Goal: Task Accomplishment & Management: Complete application form

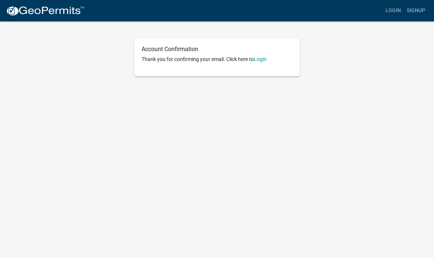
click at [264, 62] on link "Login" at bounding box center [260, 59] width 13 height 6
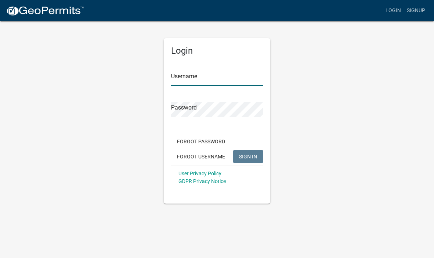
click at [233, 79] on input "Username" at bounding box center [217, 78] width 92 height 15
type input "Royschat"
click at [223, 99] on div "Password" at bounding box center [217, 104] width 92 height 25
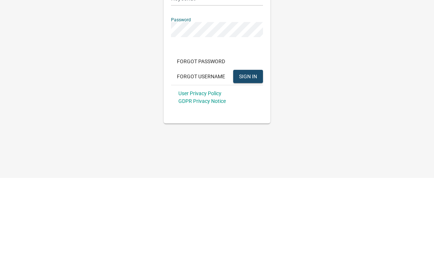
click at [252, 153] on span "SIGN IN" at bounding box center [248, 156] width 18 height 6
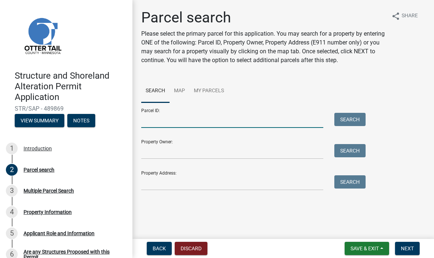
click at [230, 124] on input "Parcel ID:" at bounding box center [232, 120] width 182 height 15
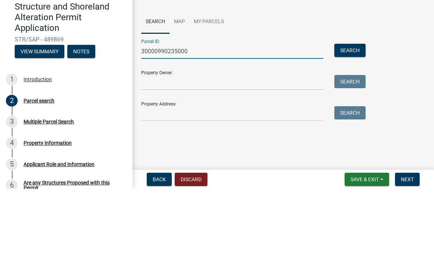
type input "30000990235000"
click at [240, 144] on input "Property Owner:" at bounding box center [232, 151] width 182 height 15
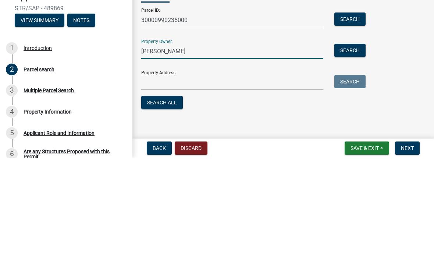
type input "[PERSON_NAME]"
click at [202, 176] on input "Property Address:" at bounding box center [232, 183] width 182 height 15
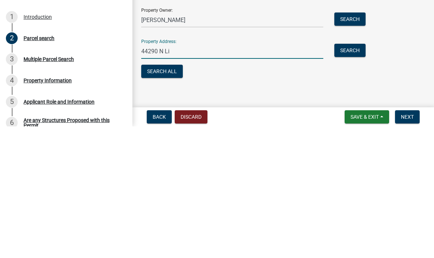
click at [346, 81] on div "Parcel search Please select the primary parcel for this application. You may se…" at bounding box center [283, 113] width 295 height 209
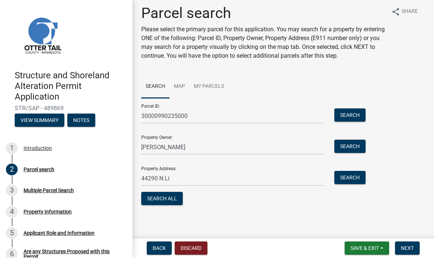
scroll to position [4, 0]
click at [307, 177] on input "44290 N Li" at bounding box center [232, 178] width 182 height 15
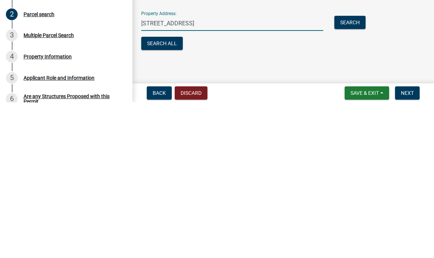
scroll to position [0, 0]
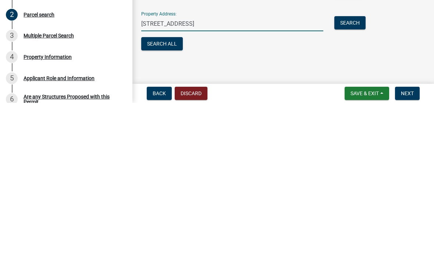
type input "[STREET_ADDRESS]"
click at [411, 246] on span "Next" at bounding box center [407, 249] width 13 height 6
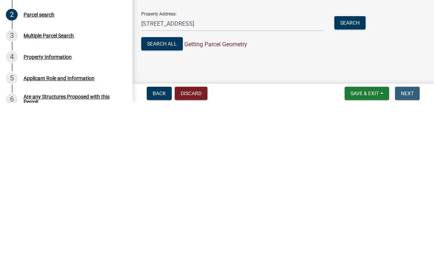
scroll to position [0, 0]
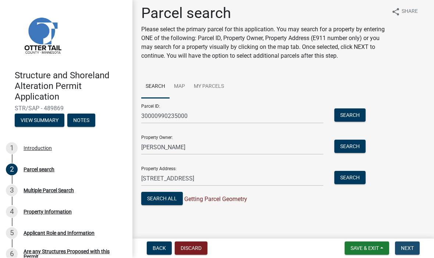
click at [408, 249] on span "Next" at bounding box center [407, 249] width 13 height 6
click at [227, 199] on span "Getting Parcel Geometry" at bounding box center [215, 199] width 64 height 7
click at [413, 248] on span "Next" at bounding box center [407, 249] width 13 height 6
click at [159, 203] on button "Search All" at bounding box center [162, 198] width 42 height 13
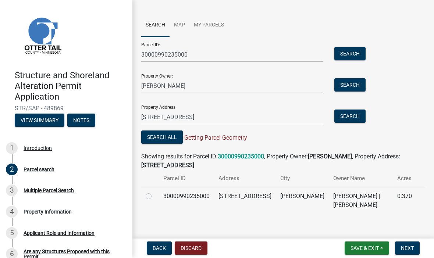
scroll to position [67, 0]
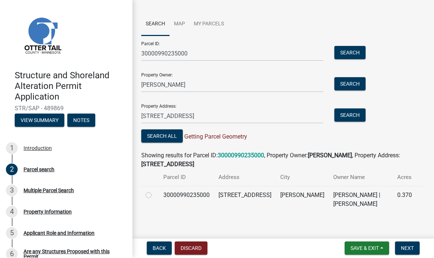
click at [155, 191] on label at bounding box center [155, 191] width 0 height 0
click at [155, 196] on input "radio" at bounding box center [157, 193] width 5 height 5
radio input "true"
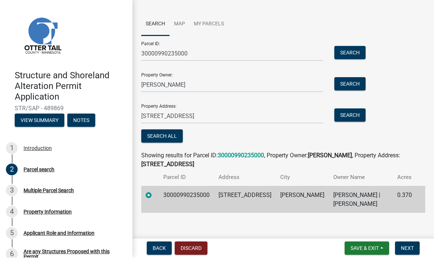
click at [410, 249] on span "Next" at bounding box center [407, 249] width 13 height 6
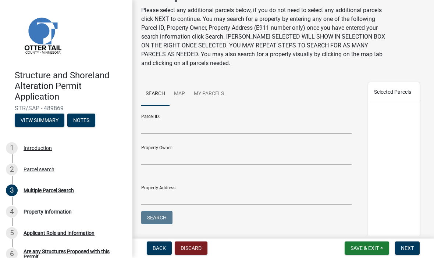
scroll to position [22, 0]
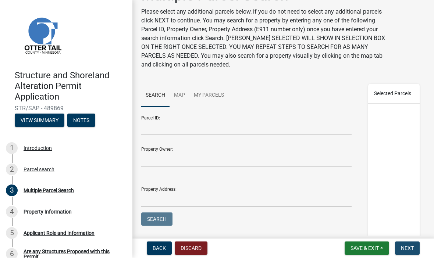
click at [408, 251] on span "Next" at bounding box center [407, 249] width 13 height 6
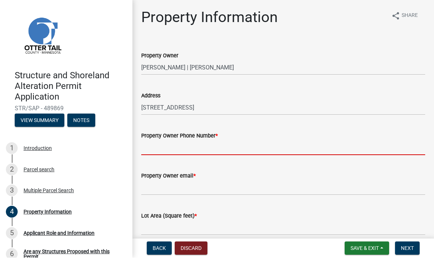
click at [295, 150] on input "Property Owner Phone Number *" at bounding box center [283, 148] width 284 height 15
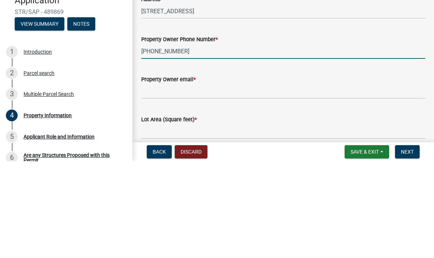
type input "[PHONE_NUMBER]"
click at [256, 181] on input "Property Owner email *" at bounding box center [283, 188] width 284 height 15
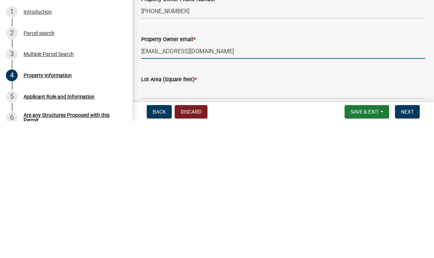
type input "[EMAIL_ADDRESS][DOMAIN_NAME]"
click at [245, 221] on input "text" at bounding box center [283, 228] width 284 height 15
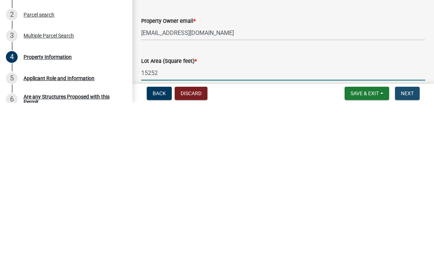
type input "15252"
click at [409, 246] on span "Next" at bounding box center [407, 249] width 13 height 6
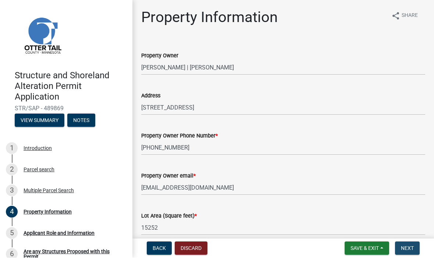
click at [412, 244] on button "Next" at bounding box center [407, 248] width 25 height 13
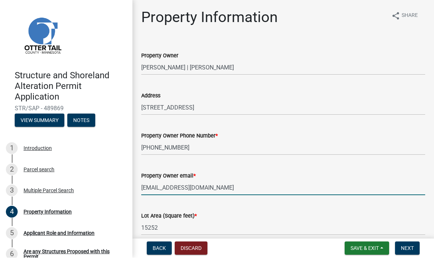
click at [226, 194] on input "[EMAIL_ADDRESS][DOMAIN_NAME]" at bounding box center [283, 188] width 284 height 15
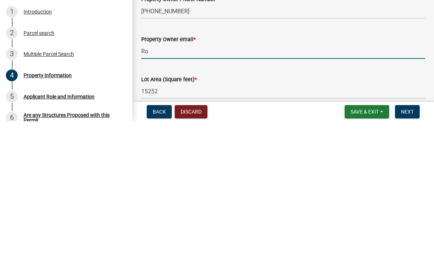
type input "R"
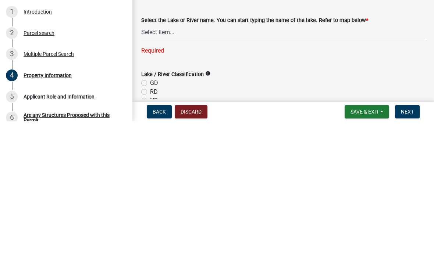
scroll to position [105, 0]
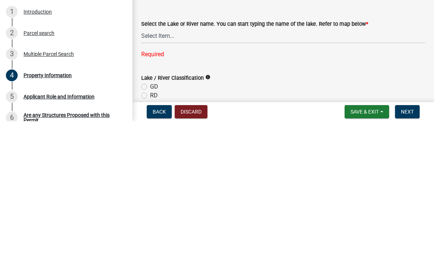
type input "[EMAIL_ADDRESS][DOMAIN_NAME]"
click at [157, 165] on select "Select Item... None [PERSON_NAME] 56-031 [PERSON_NAME] 56-118 [PERSON_NAME] 56-…" at bounding box center [283, 172] width 284 height 15
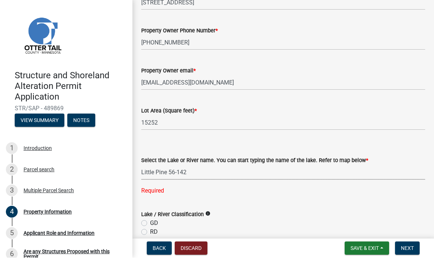
select select "bebeee68-4fe0-4519-8d81-c2ce205cc4ba"
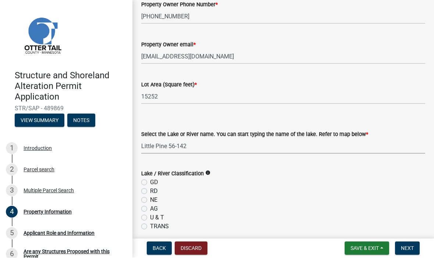
scroll to position [141, 0]
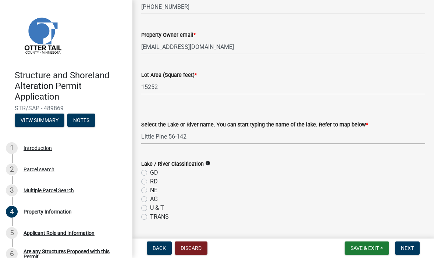
click at [187, 169] on div "GD" at bounding box center [283, 173] width 284 height 9
click at [217, 164] on div "Lake / River Classification info" at bounding box center [283, 164] width 284 height 9
click at [210, 165] on icon "info" at bounding box center [207, 163] width 5 height 5
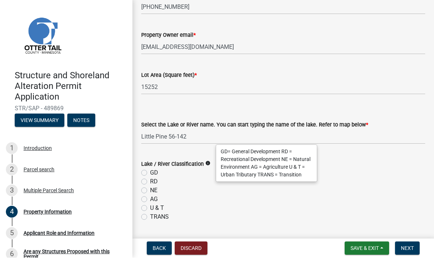
click at [150, 175] on label "GD" at bounding box center [154, 173] width 8 height 9
click at [150, 174] on input "GD" at bounding box center [152, 171] width 5 height 5
radio input "true"
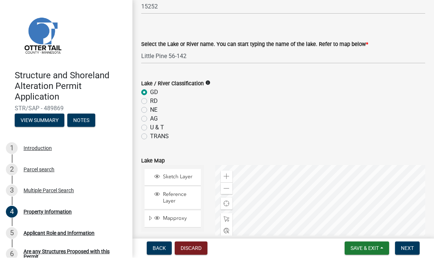
scroll to position [225, 0]
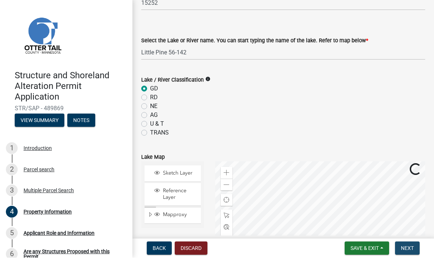
click at [410, 245] on button "Next" at bounding box center [407, 248] width 25 height 13
click at [413, 250] on span "Next" at bounding box center [407, 249] width 13 height 6
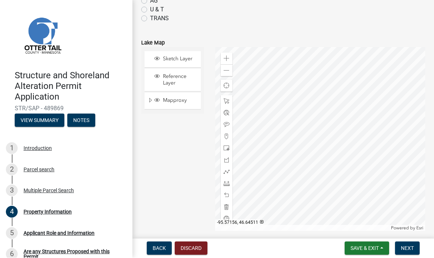
scroll to position [337, 0]
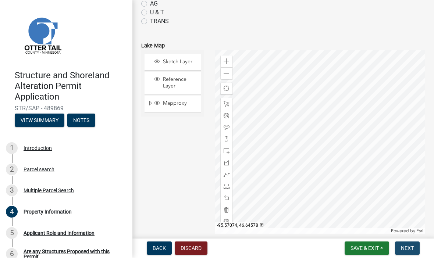
click at [410, 248] on span "Next" at bounding box center [407, 249] width 13 height 6
click at [373, 249] on span "Save & Exit" at bounding box center [365, 249] width 28 height 6
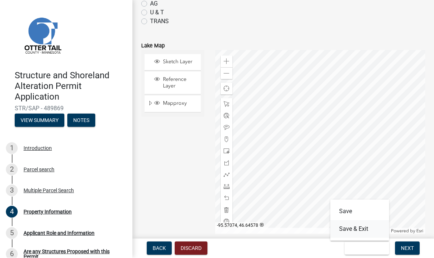
click at [365, 232] on button "Save & Exit" at bounding box center [359, 230] width 59 height 18
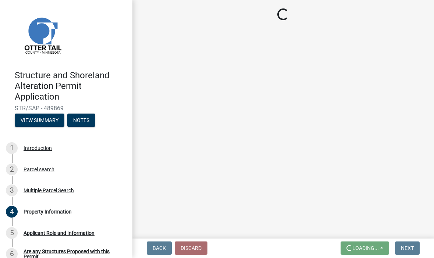
scroll to position [0, 0]
